Goal: Task Accomplishment & Management: Use online tool/utility

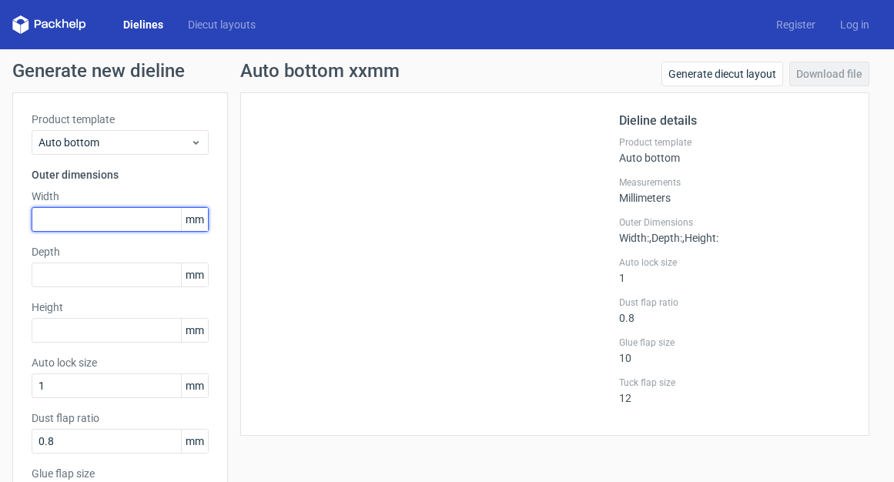
click at [57, 212] on input "text" at bounding box center [120, 219] width 177 height 25
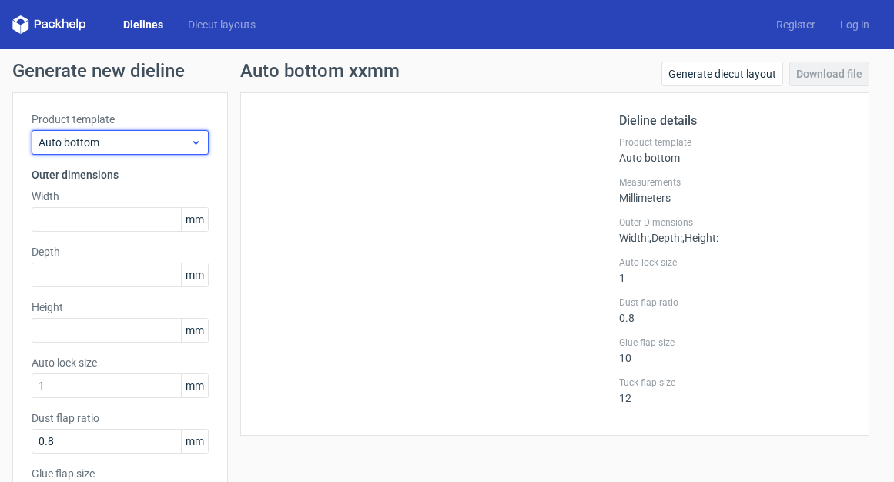
click at [105, 139] on span "Auto bottom" at bounding box center [114, 142] width 152 height 15
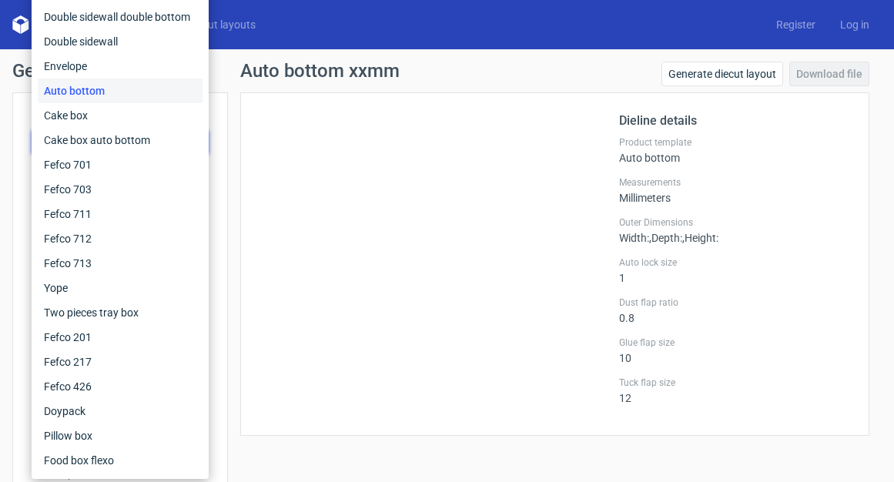
click at [410, 427] on div "Dieline details Product template Auto bottom Measurements Millimeters Outer Dim…" at bounding box center [554, 263] width 629 height 343
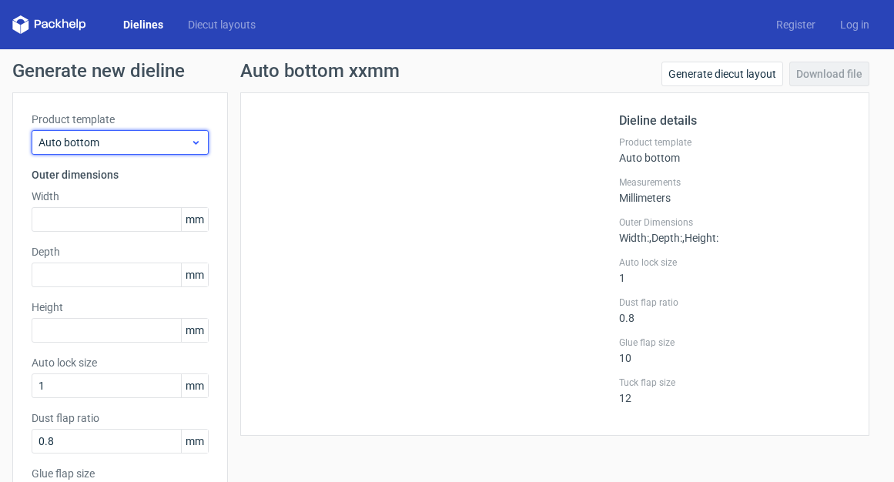
click at [101, 143] on span "Auto bottom" at bounding box center [114, 142] width 152 height 15
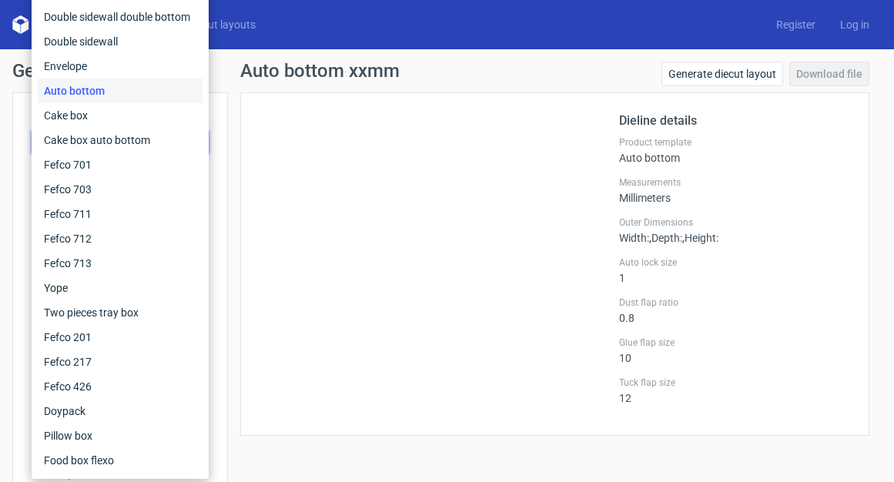
click at [279, 159] on div at bounding box center [439, 264] width 360 height 305
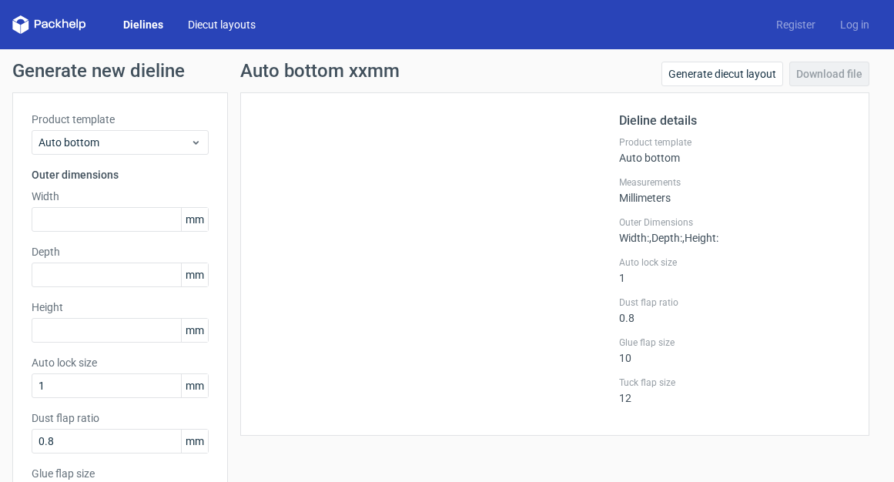
click at [209, 18] on link "Diecut layouts" at bounding box center [222, 24] width 92 height 15
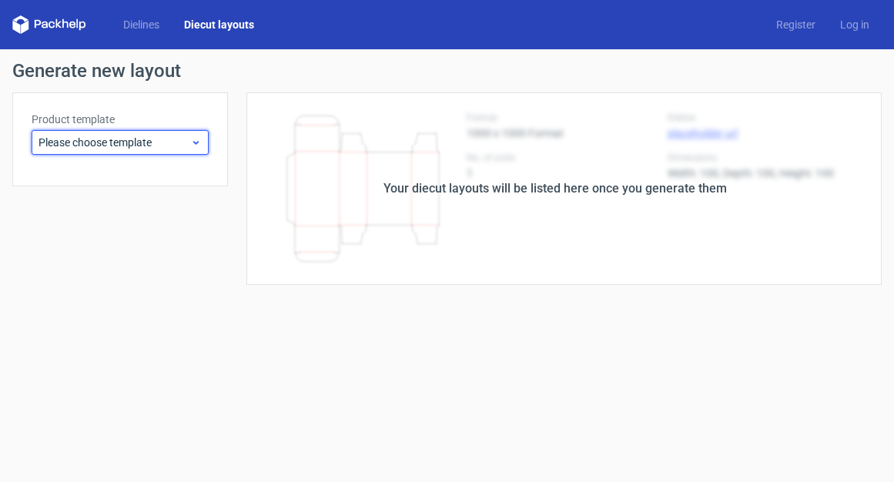
click at [93, 140] on span "Please choose template" at bounding box center [114, 142] width 152 height 15
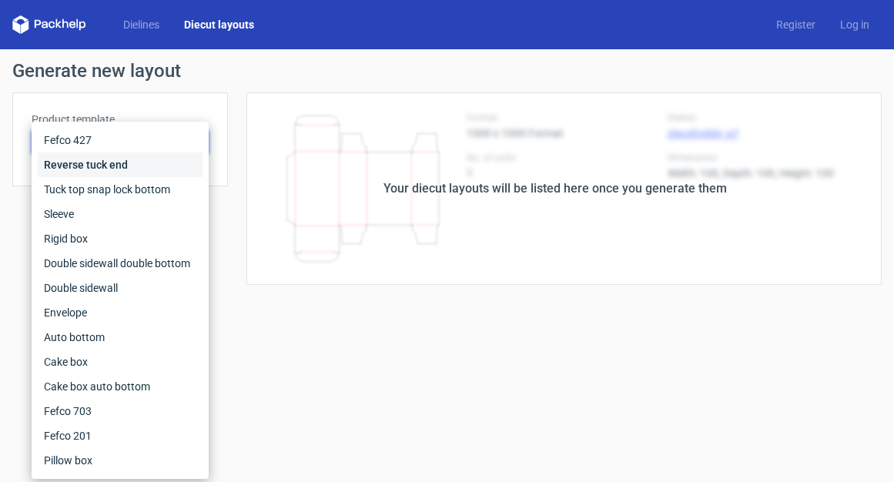
click at [84, 163] on div "Reverse tuck end" at bounding box center [120, 164] width 165 height 25
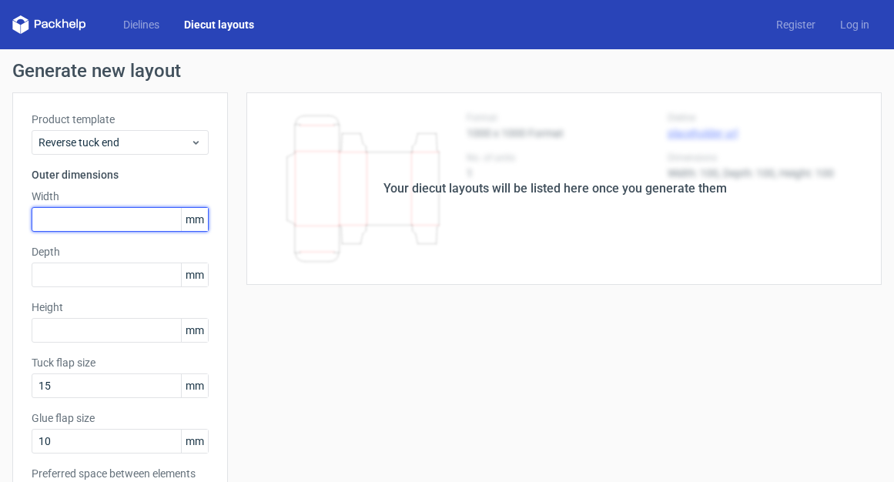
click at [58, 212] on input "text" at bounding box center [120, 219] width 177 height 25
type input "35"
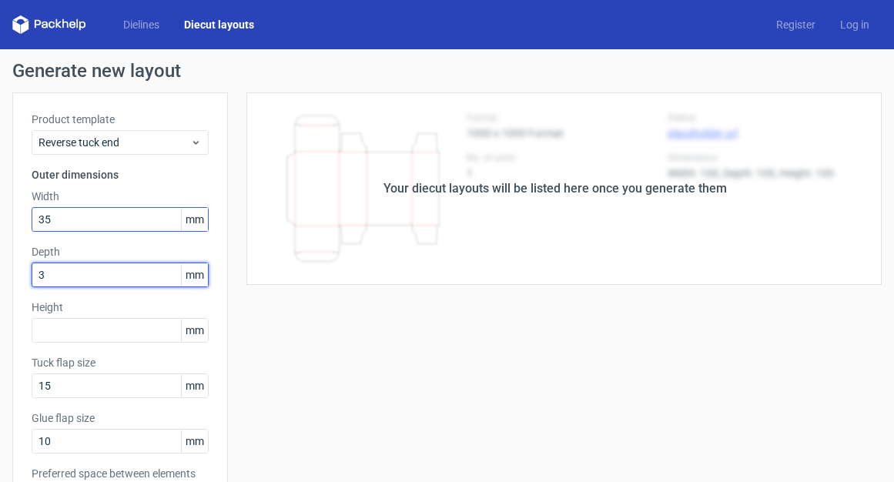
type input "35"
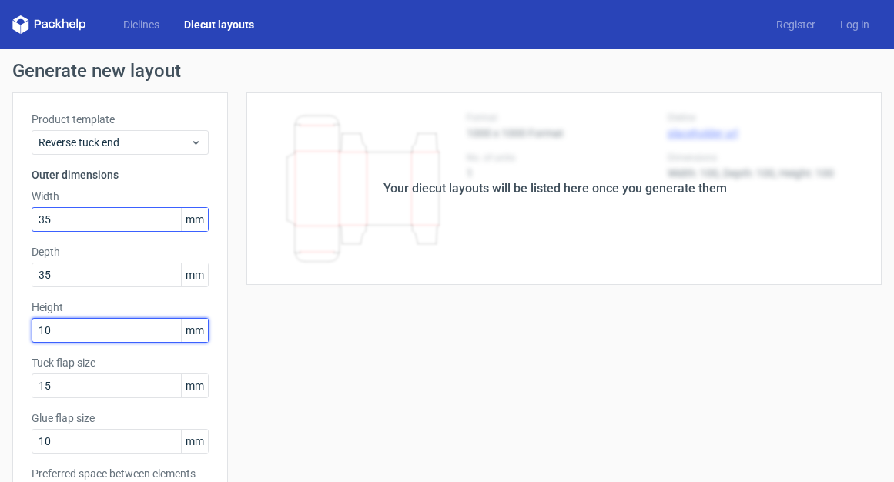
type input "100"
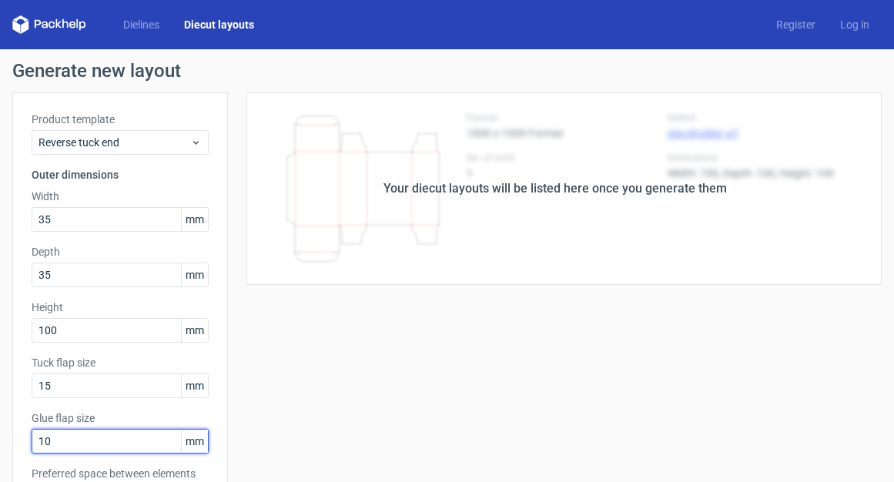
drag, startPoint x: 52, startPoint y: 443, endPoint x: 21, endPoint y: 440, distance: 31.6
click at [21, 440] on div "Product template Reverse tuck end Outer dimensions Width 35 mm Depth 35 mm Heig…" at bounding box center [120, 351] width 216 height 519
type input "15"
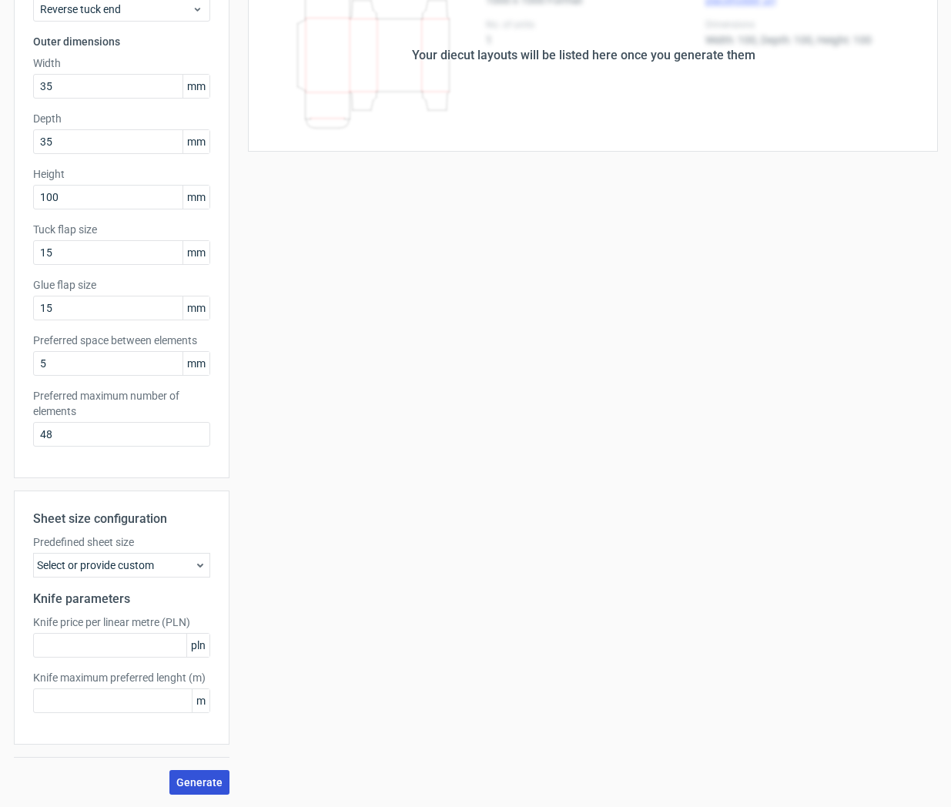
click at [199, 481] on button "Generate" at bounding box center [199, 782] width 60 height 25
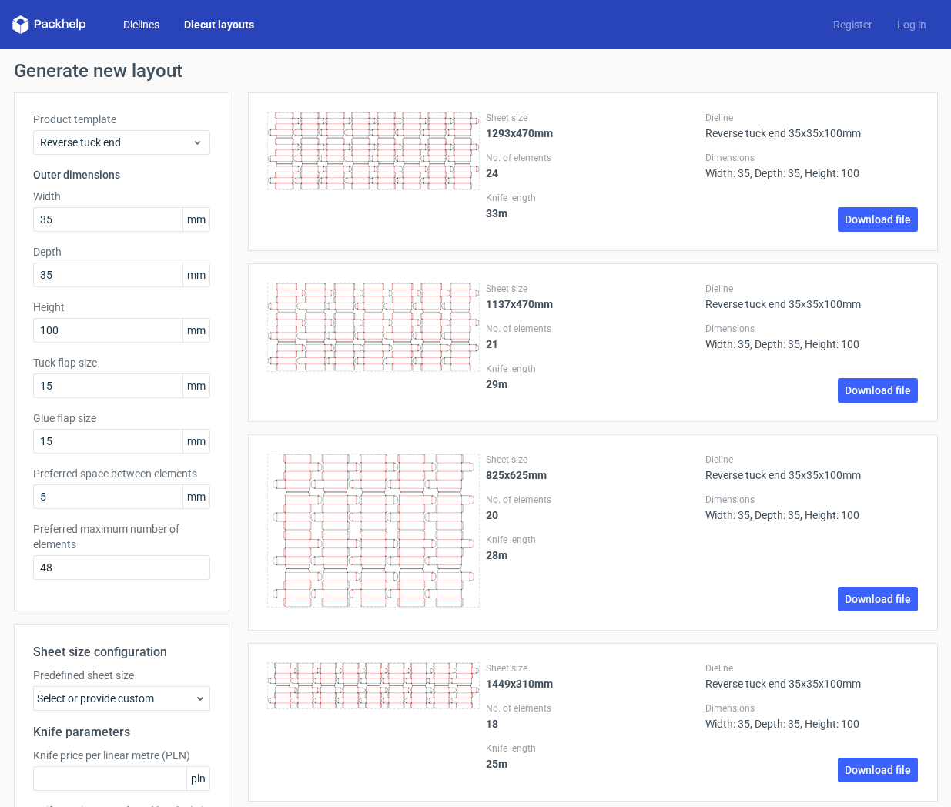
click at [136, 24] on link "Dielines" at bounding box center [141, 24] width 61 height 15
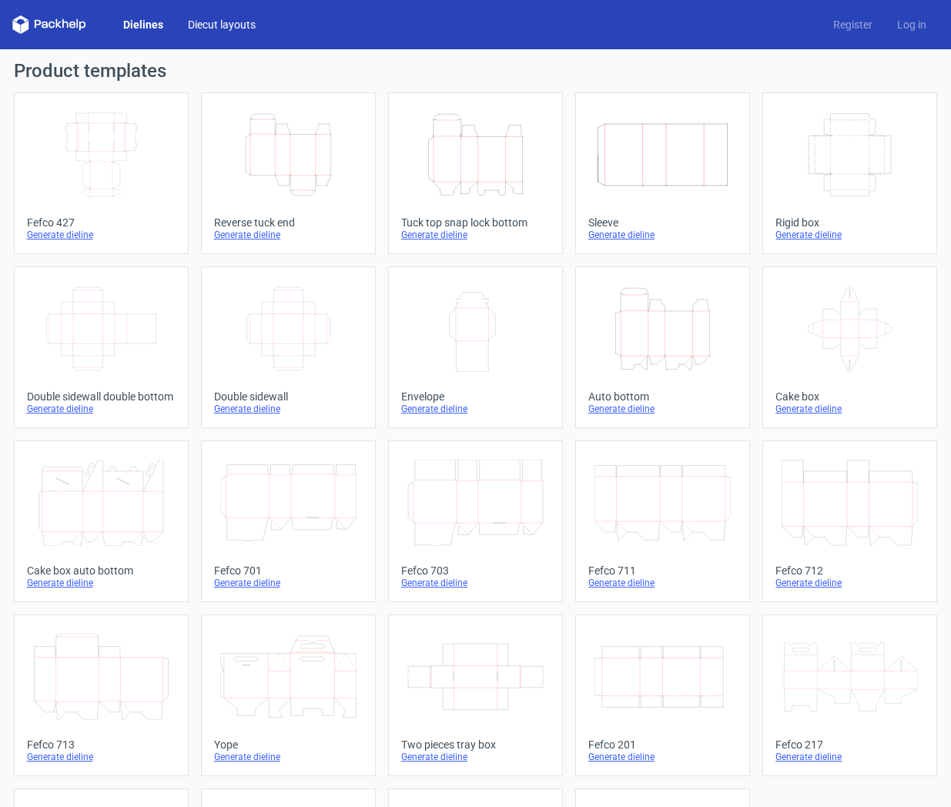
click at [226, 26] on link "Diecut layouts" at bounding box center [222, 24] width 92 height 15
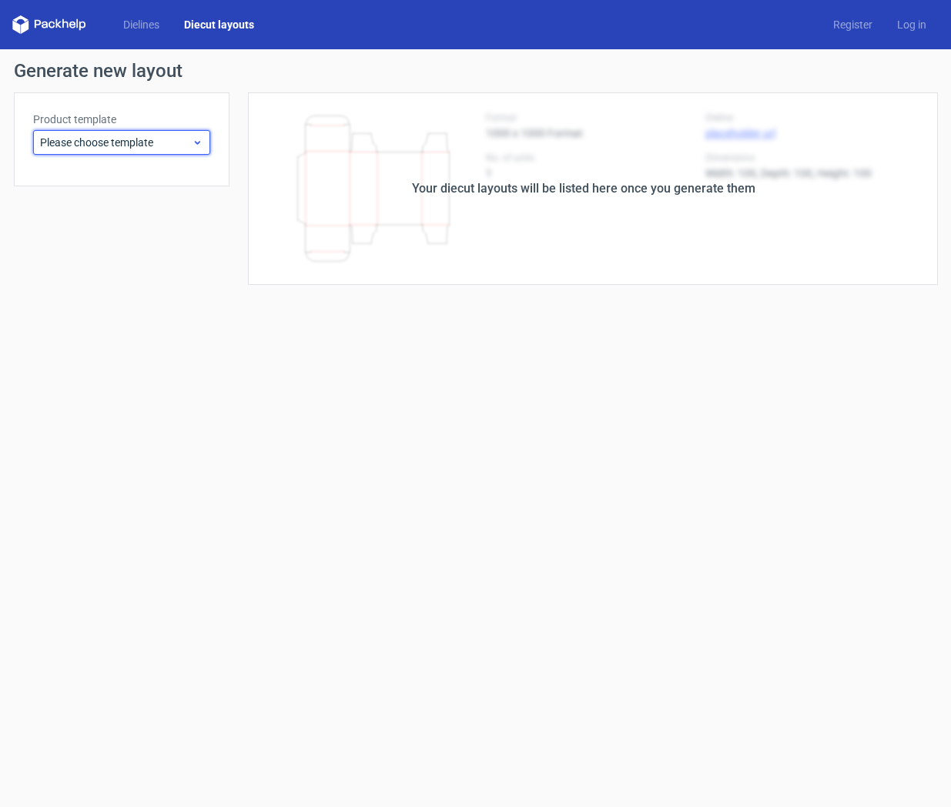
click at [187, 143] on span "Please choose template" at bounding box center [116, 142] width 152 height 15
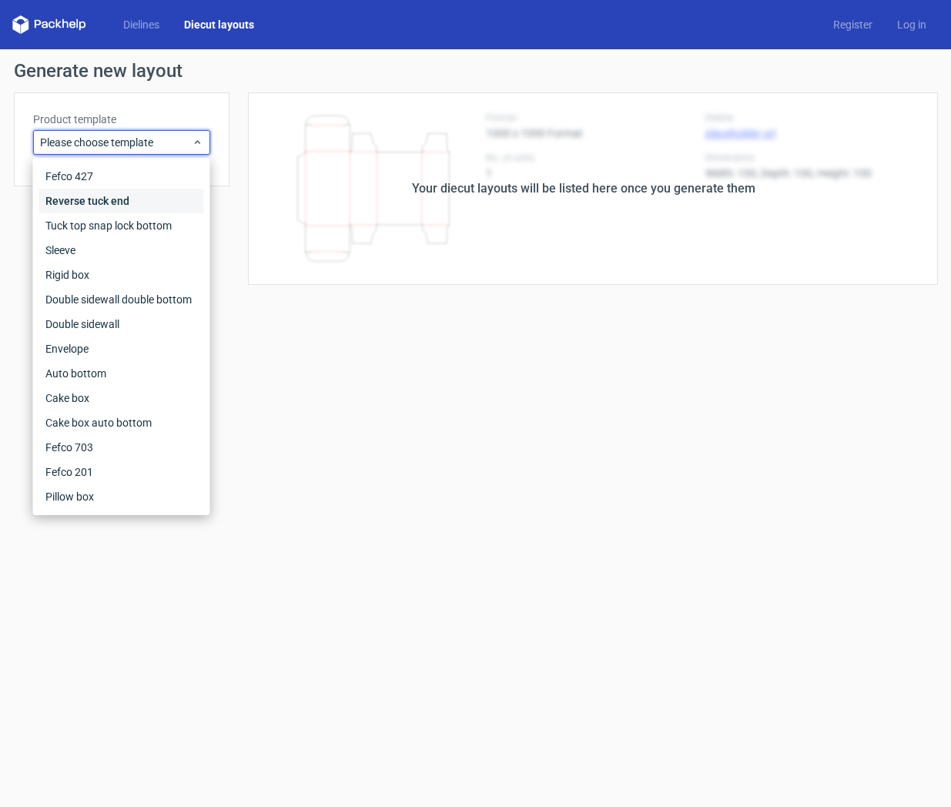
click at [122, 201] on div "Reverse tuck end" at bounding box center [121, 201] width 165 height 25
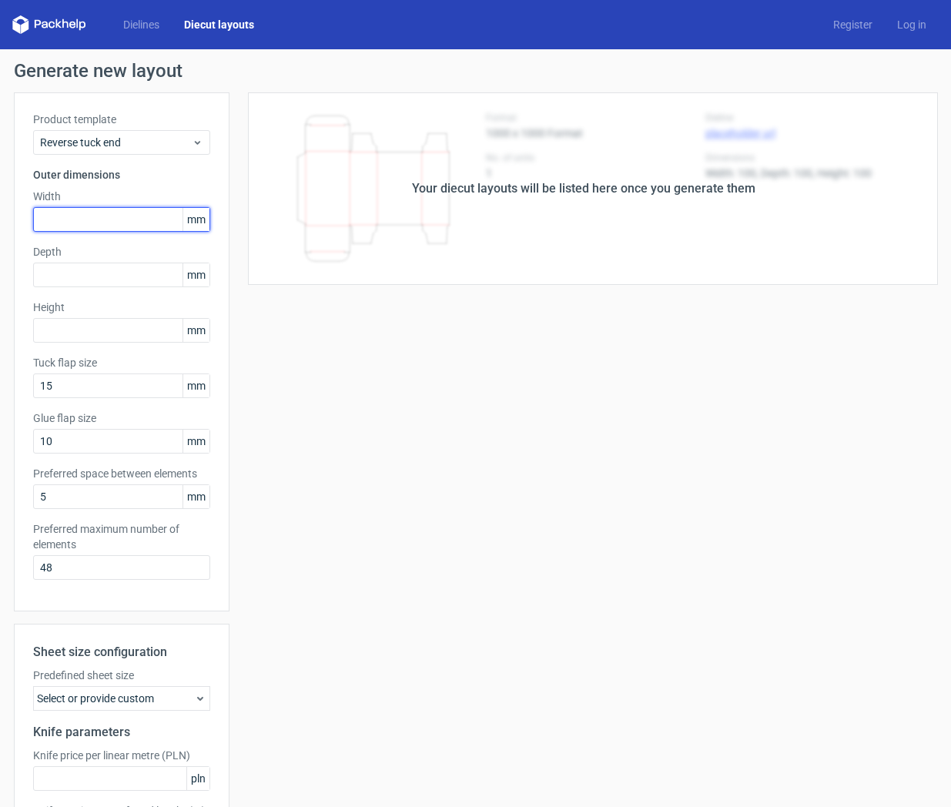
click at [75, 226] on input "text" at bounding box center [121, 219] width 177 height 25
type input "35"
type input "100"
drag, startPoint x: 51, startPoint y: 442, endPoint x: 41, endPoint y: 439, distance: 10.5
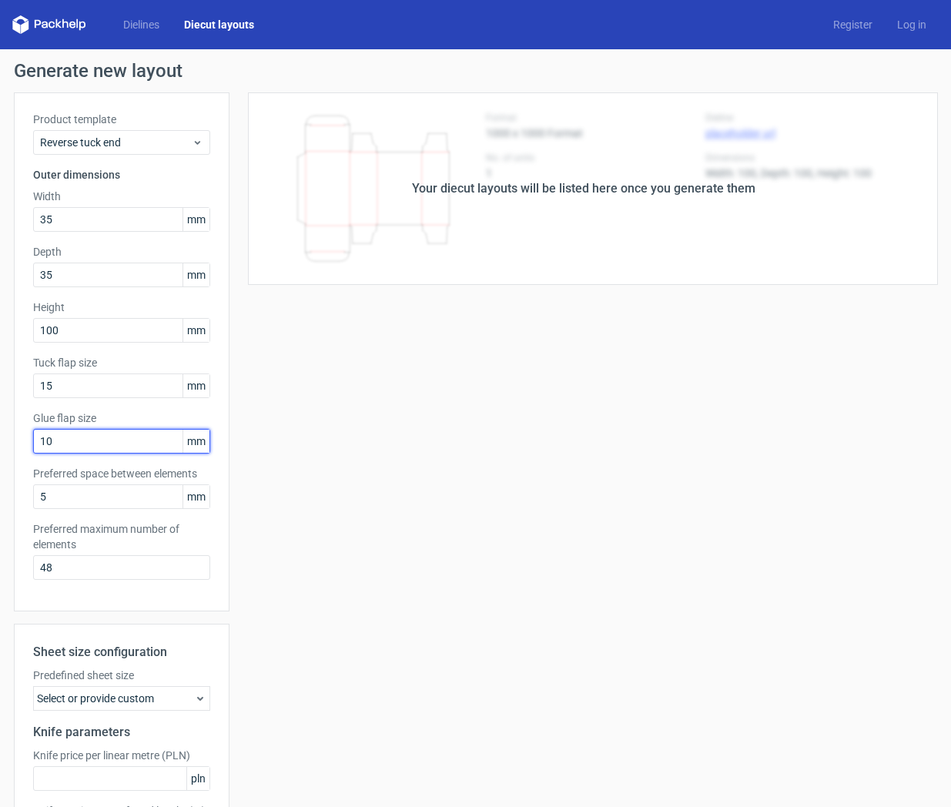
click at [41, 439] on input "10" at bounding box center [121, 441] width 177 height 25
type input "15"
drag, startPoint x: 58, startPoint y: 567, endPoint x: 10, endPoint y: 567, distance: 47.7
click at [10, 481] on div "Generate new layout Product template Reverse tuck end Outer dimensions Width 35…" at bounding box center [475, 494] width 951 height 891
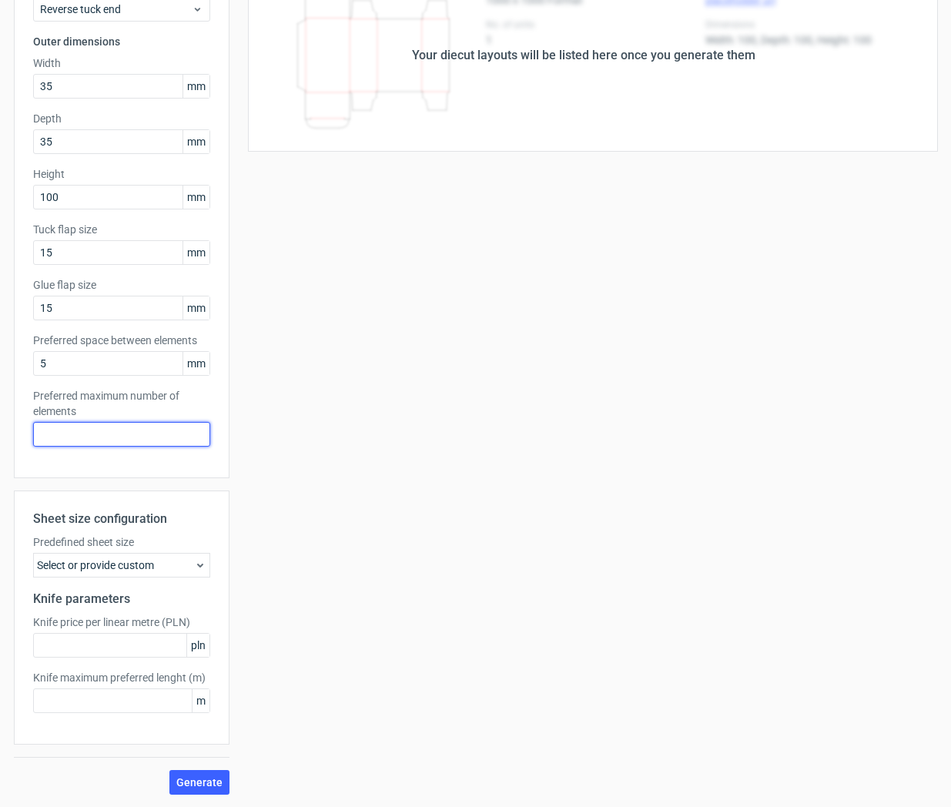
scroll to position [133, 0]
click at [211, 481] on span "Generate" at bounding box center [199, 782] width 46 height 11
click at [101, 429] on input "text" at bounding box center [121, 434] width 177 height 25
type input "1"
click at [200, 481] on span "Generate" at bounding box center [199, 782] width 46 height 11
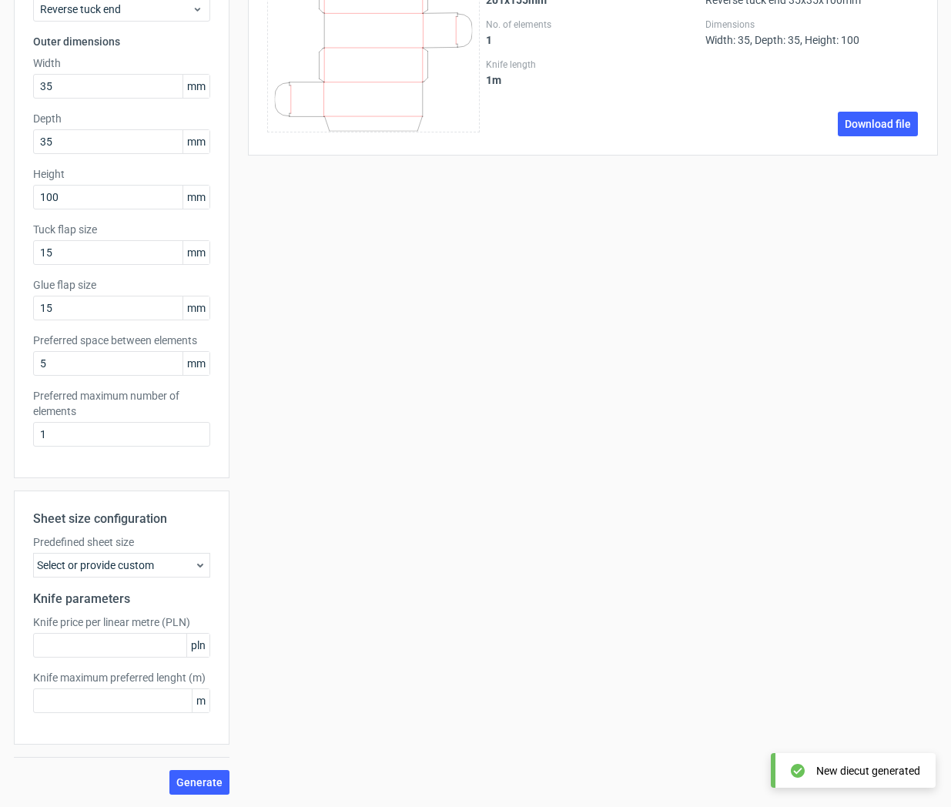
scroll to position [0, 0]
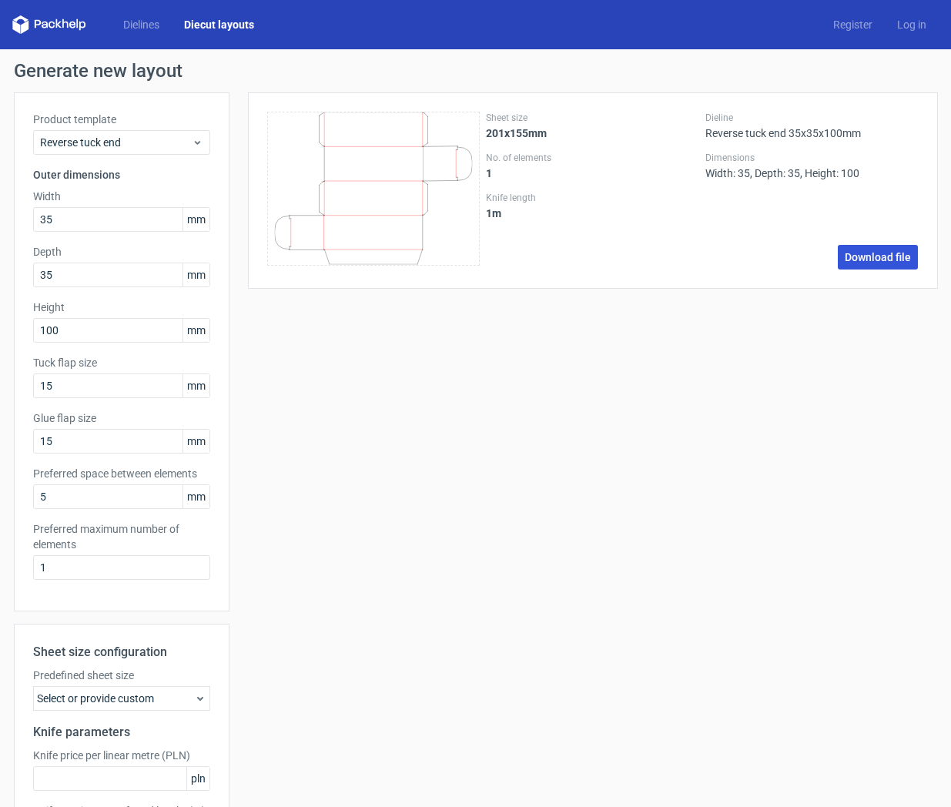
click at [883, 258] on link "Download file" at bounding box center [878, 257] width 80 height 25
